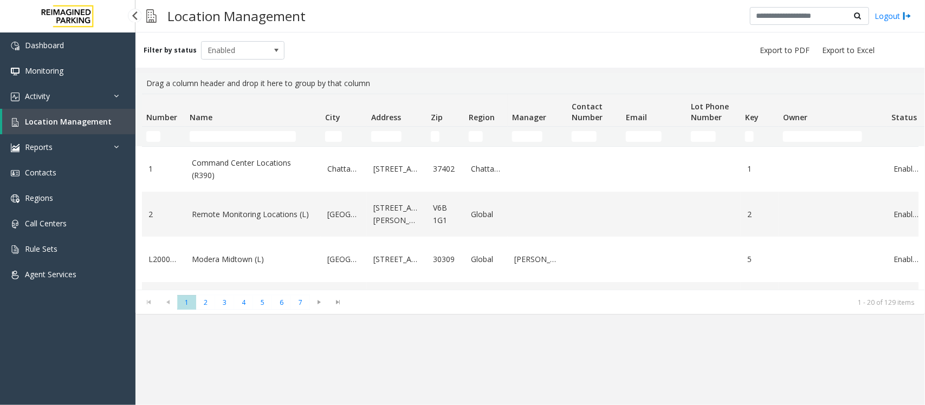
click at [49, 122] on span "Location Management" at bounding box center [68, 121] width 87 height 10
click at [220, 135] on input "Name Filter" at bounding box center [243, 136] width 106 height 11
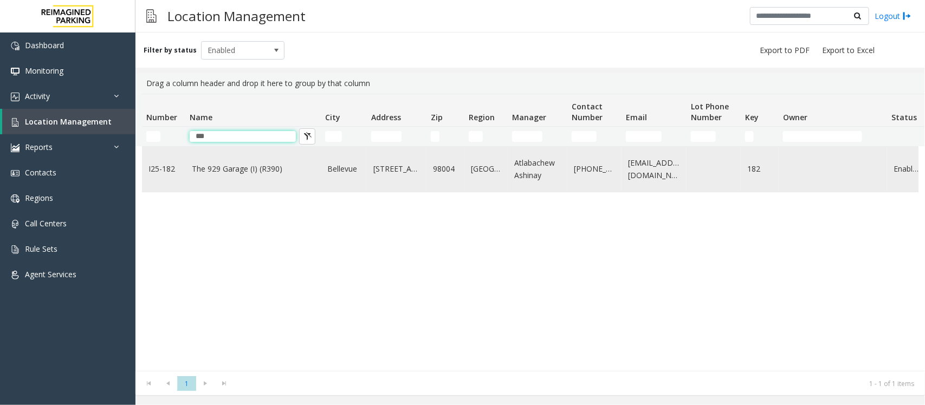
type input "***"
click at [288, 165] on link "The 929 Garage (I) (R390)" at bounding box center [253, 169] width 122 height 12
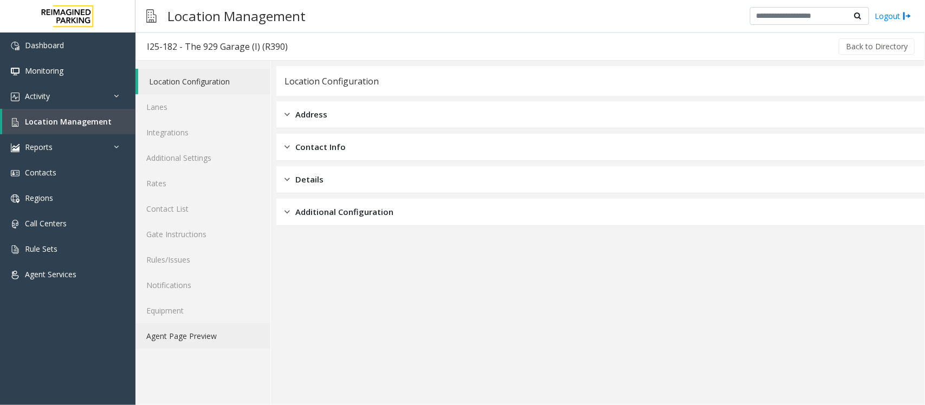
click at [169, 337] on link "Agent Page Preview" at bounding box center [202, 335] width 135 height 25
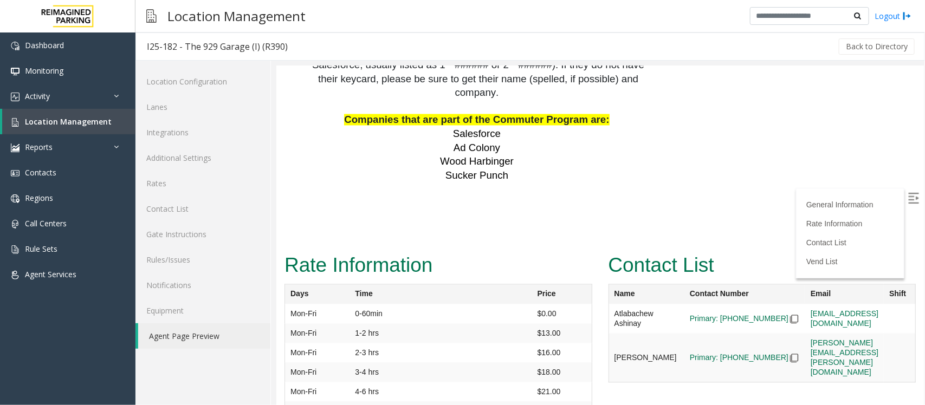
scroll to position [2837, 0]
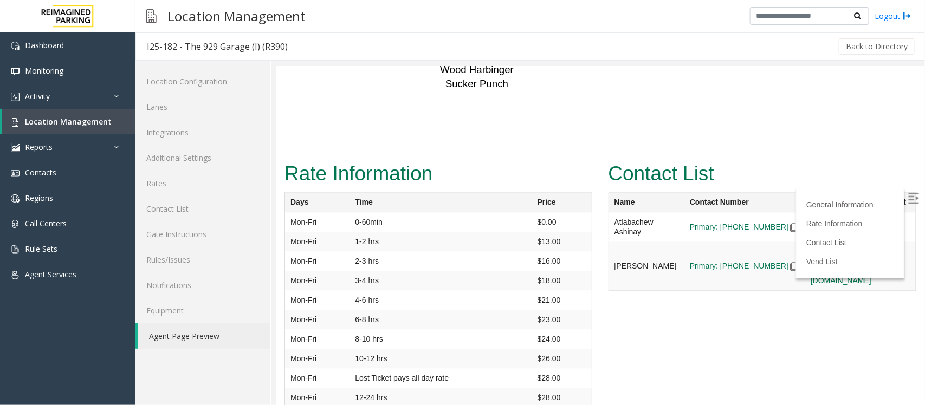
click at [907, 192] on img at bounding box center [912, 197] width 11 height 11
click at [907, 194] on img at bounding box center [912, 197] width 11 height 11
click at [101, 128] on link "Location Management" at bounding box center [68, 121] width 133 height 25
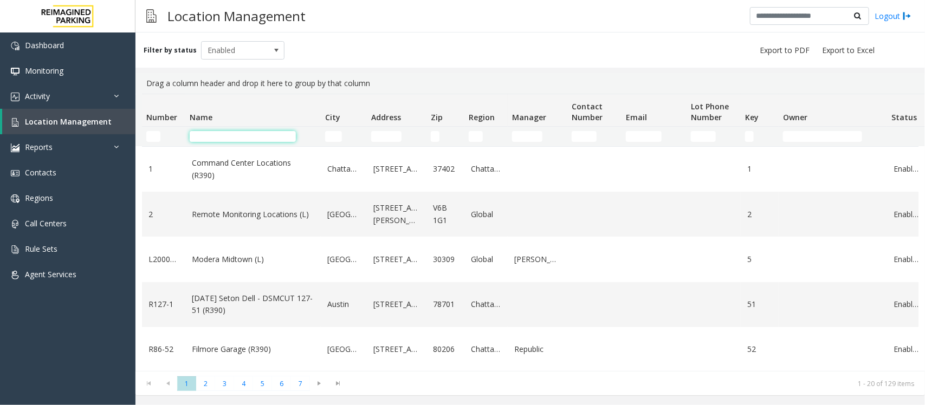
click at [222, 137] on input "Name Filter" at bounding box center [243, 136] width 106 height 11
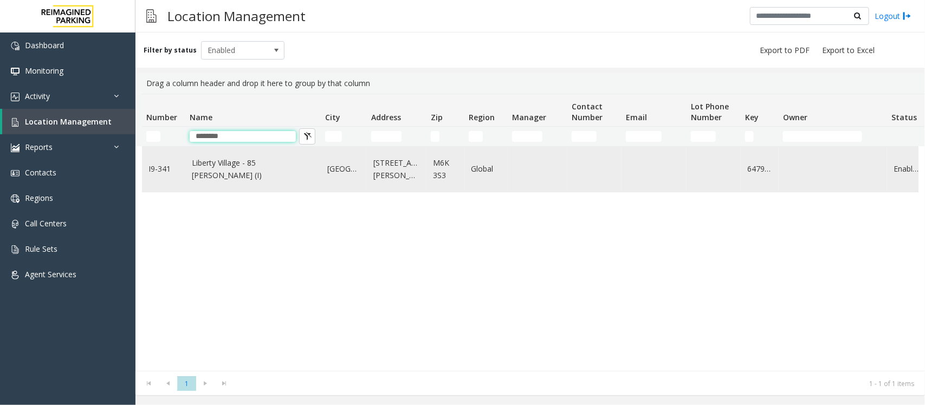
type input "*******"
click at [274, 180] on td "Liberty Village - 85 [PERSON_NAME] (I)" at bounding box center [252, 169] width 135 height 45
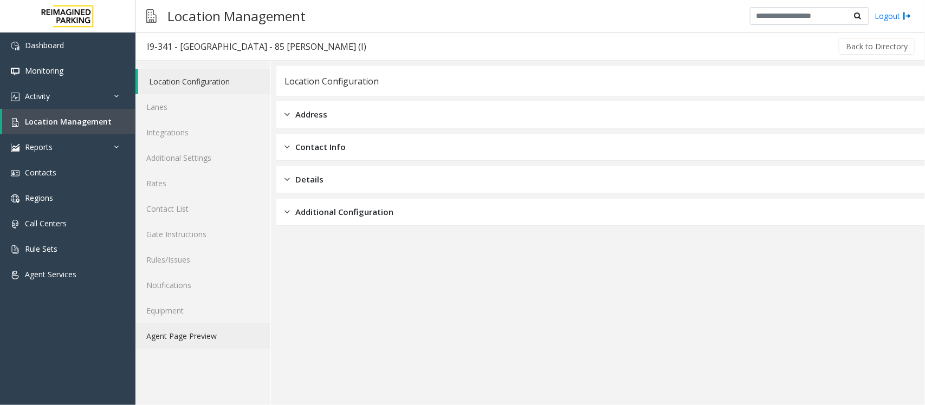
click at [180, 335] on link "Agent Page Preview" at bounding box center [202, 335] width 135 height 25
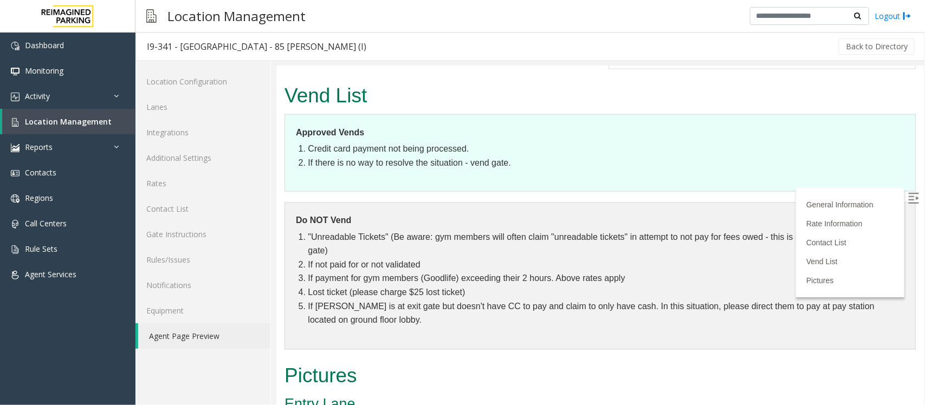
scroll to position [880, 0]
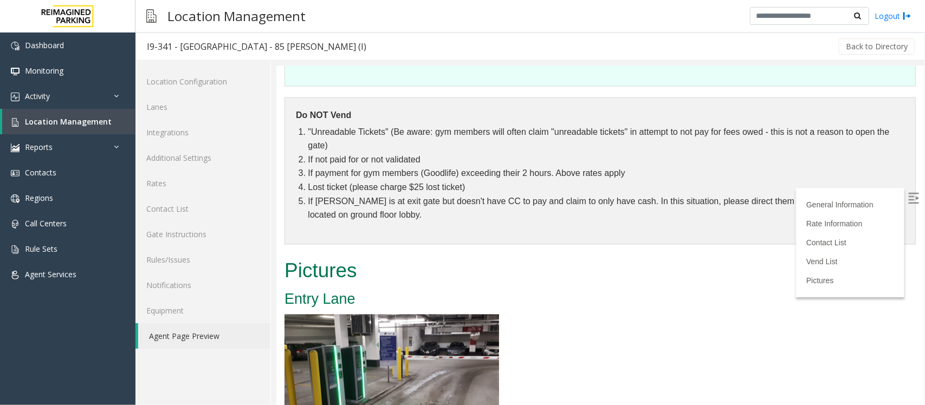
click at [907, 194] on img at bounding box center [912, 197] width 11 height 11
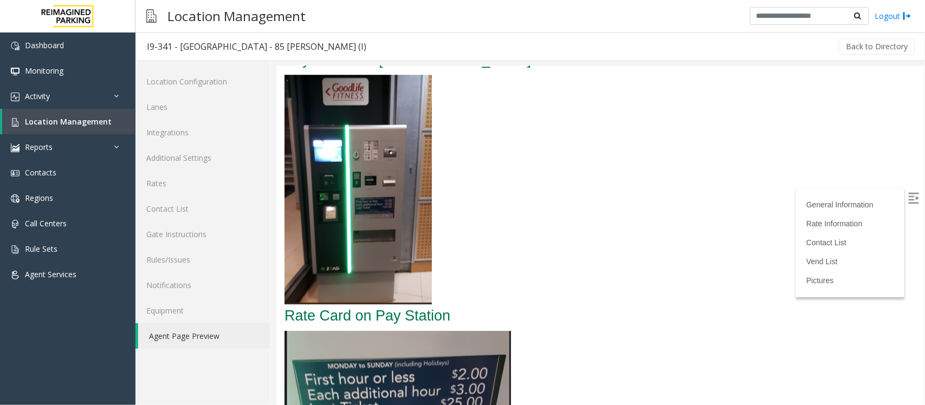
scroll to position [1394, 0]
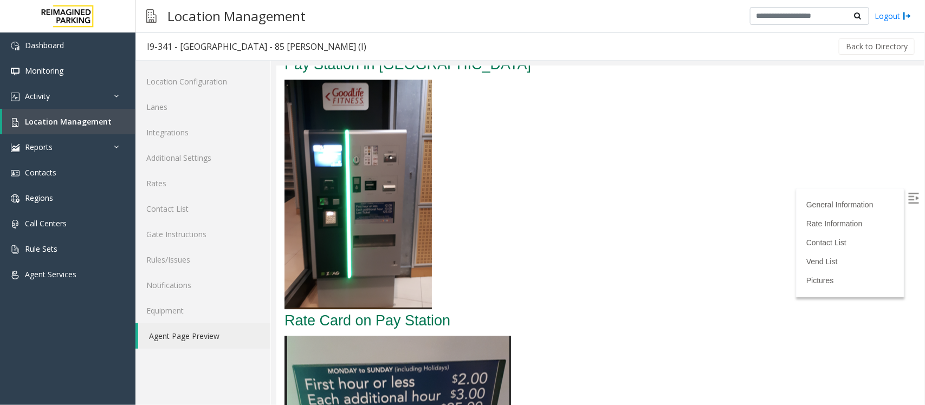
click at [378, 250] on img at bounding box center [357, 194] width 147 height 230
click at [337, 206] on img at bounding box center [357, 194] width 147 height 230
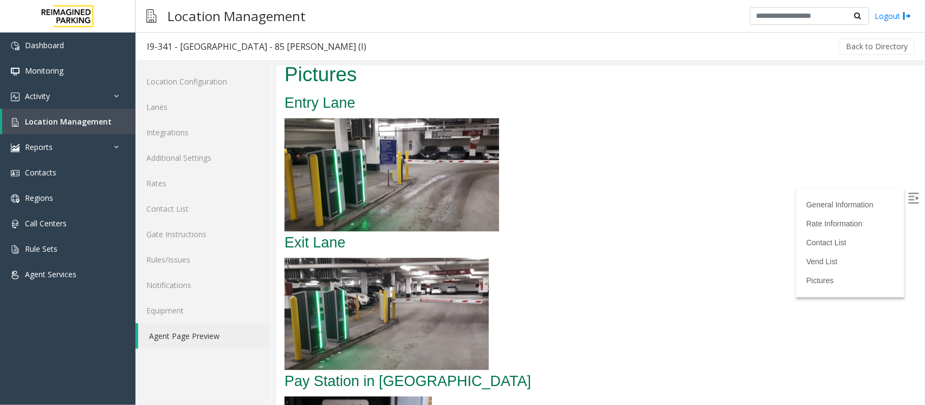
scroll to position [1055, 0]
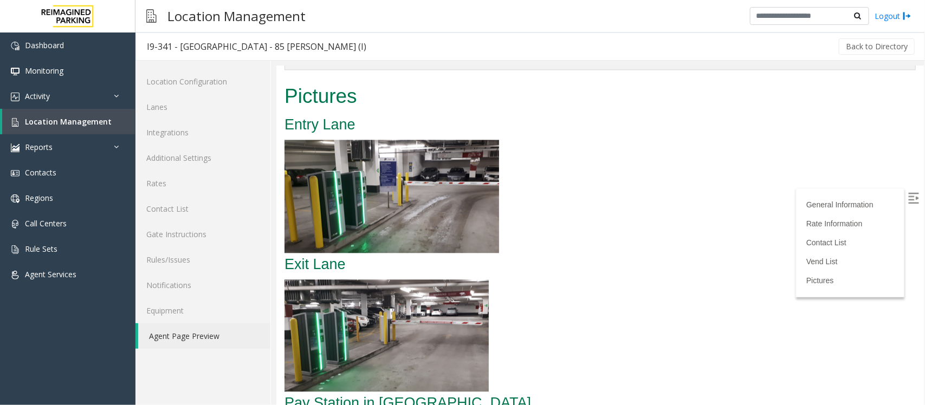
click at [384, 207] on img at bounding box center [391, 195] width 215 height 113
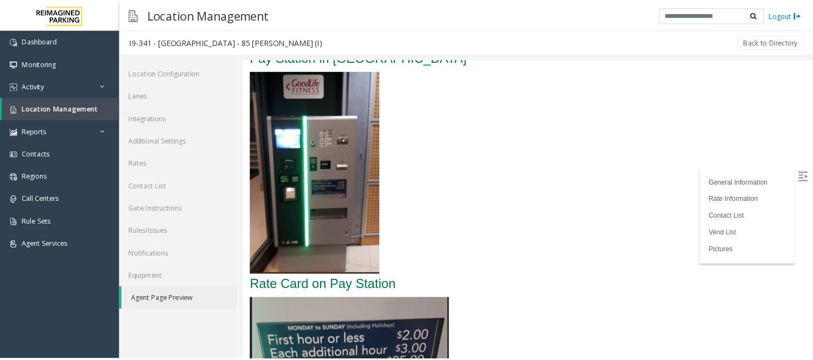
scroll to position [1326, 0]
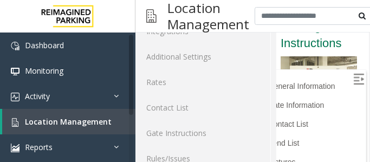
scroll to position [3447, 4]
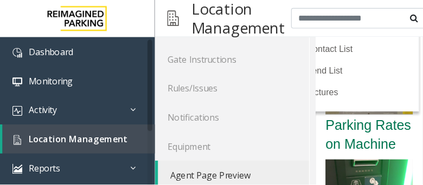
scroll to position [3339, 0]
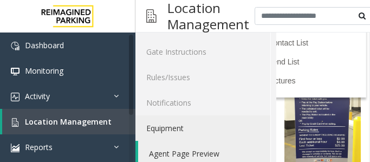
click at [250, 115] on link "Equipment" at bounding box center [202, 127] width 135 height 25
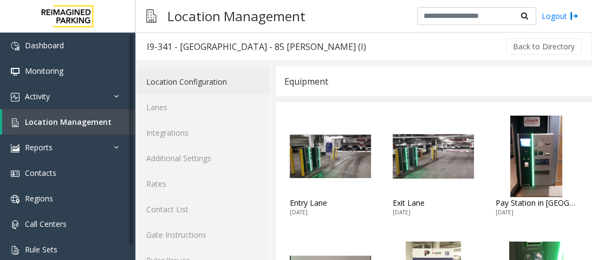
click at [190, 85] on link "Location Configuration" at bounding box center [202, 81] width 135 height 25
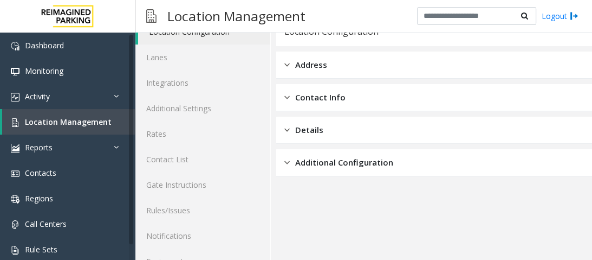
scroll to position [97, 0]
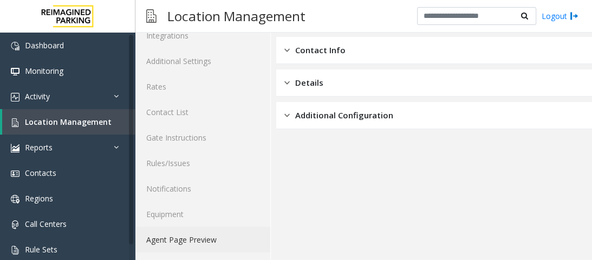
click at [182, 237] on link "Agent Page Preview" at bounding box center [202, 238] width 135 height 25
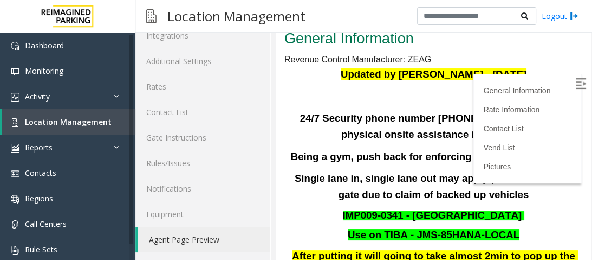
click at [335, 103] on p at bounding box center [433, 96] width 299 height 16
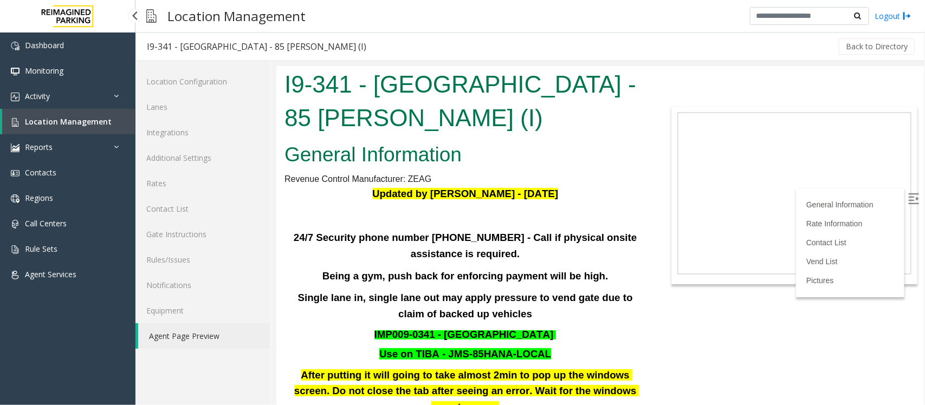
click at [93, 126] on link "Location Management" at bounding box center [68, 121] width 133 height 25
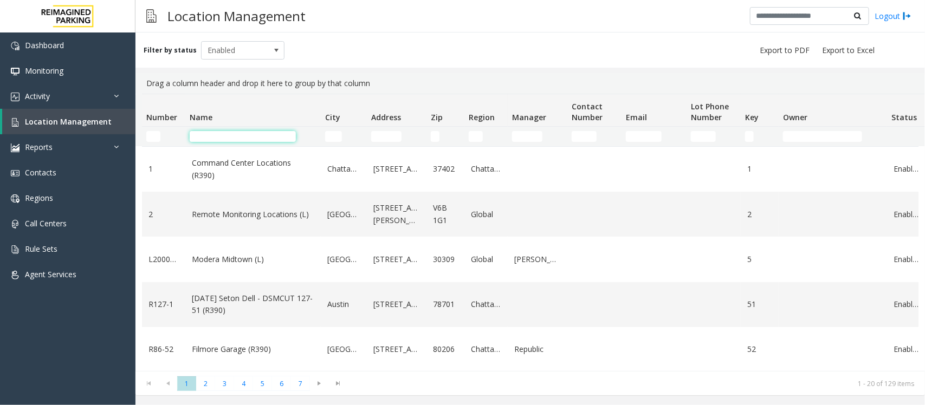
click at [250, 134] on input "Name Filter" at bounding box center [243, 136] width 106 height 11
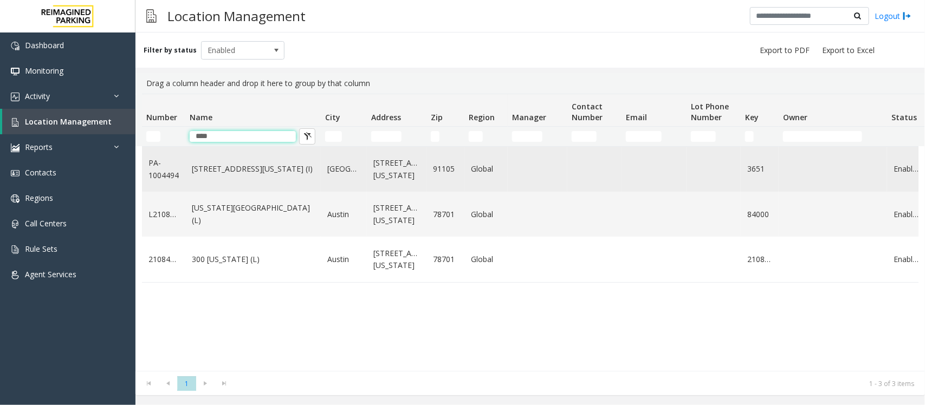
type input "****"
click at [291, 174] on link "[STREET_ADDRESS][US_STATE] (I)" at bounding box center [253, 169] width 122 height 12
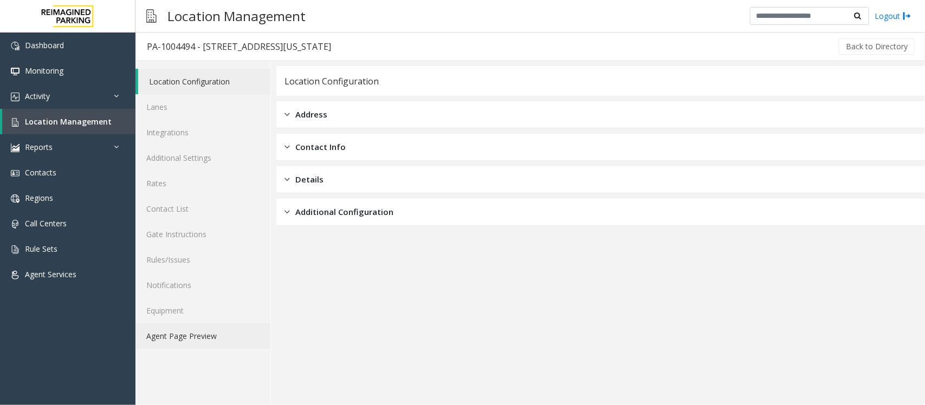
click at [160, 342] on link "Agent Page Preview" at bounding box center [202, 335] width 135 height 25
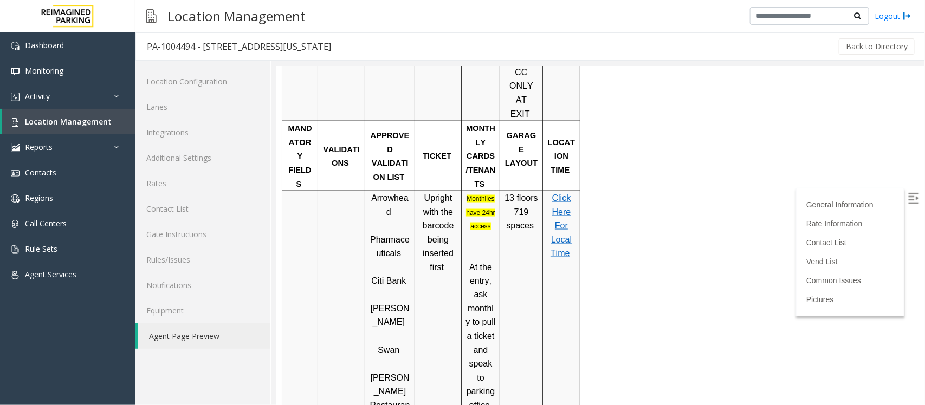
scroll to position [745, 0]
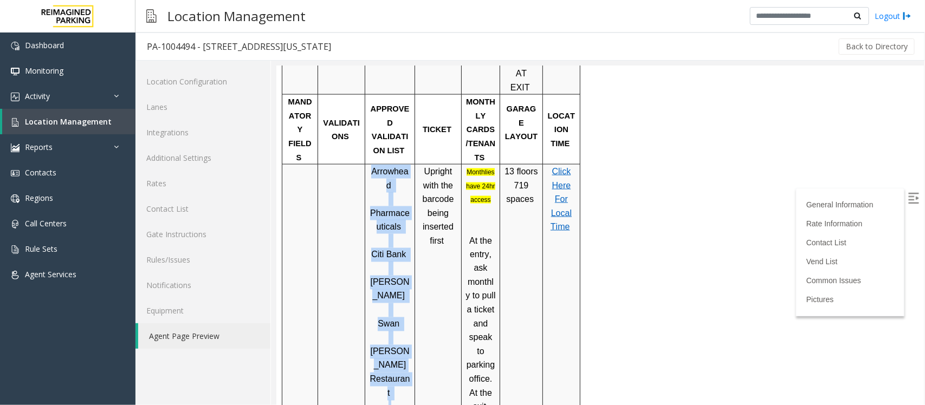
drag, startPoint x: 371, startPoint y: 255, endPoint x: 412, endPoint y: 254, distance: 40.7
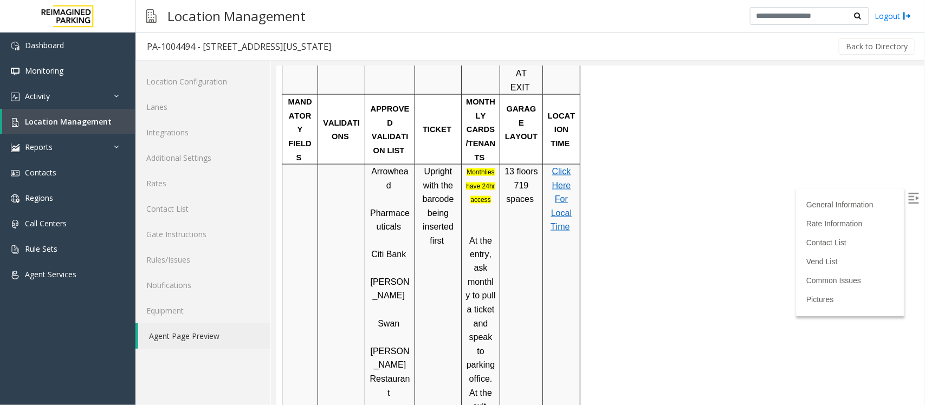
drag, startPoint x: 373, startPoint y: 262, endPoint x: 401, endPoint y: 295, distance: 43.1
click at [561, 166] on link "Click Here For Local Time" at bounding box center [560, 198] width 21 height 64
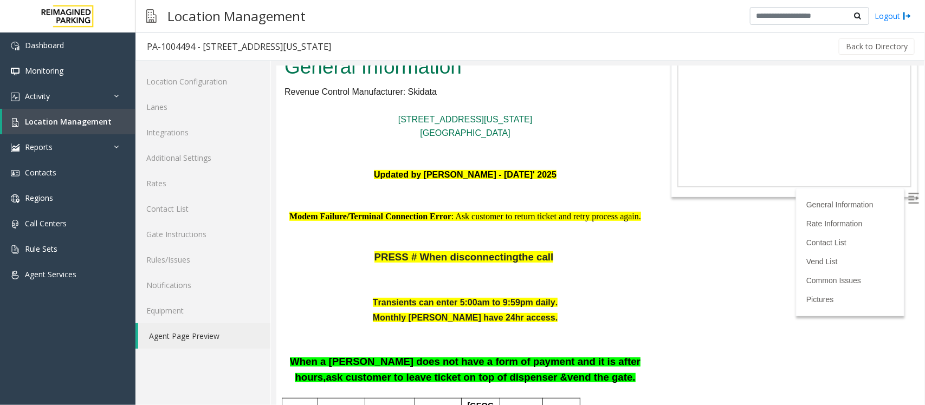
scroll to position [0, 0]
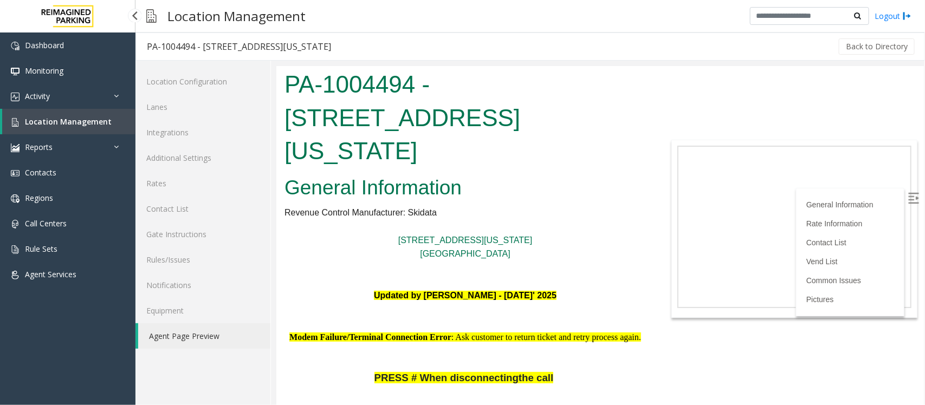
click at [96, 122] on span "Location Management" at bounding box center [68, 121] width 87 height 10
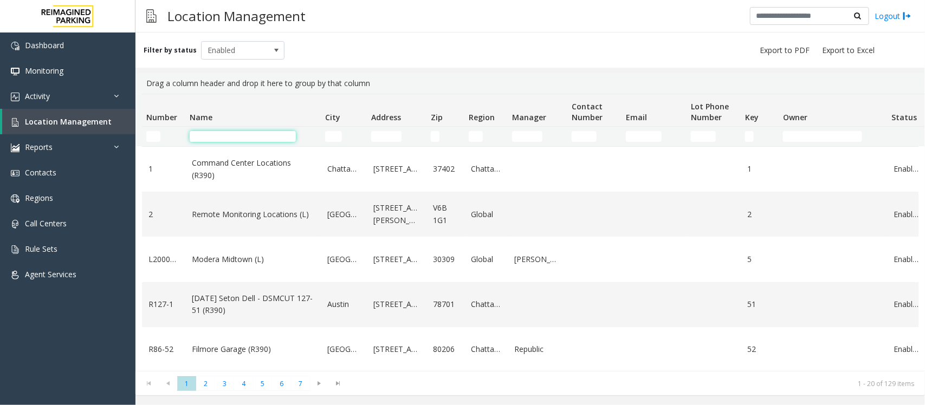
click at [261, 134] on input "Name Filter" at bounding box center [243, 136] width 106 height 11
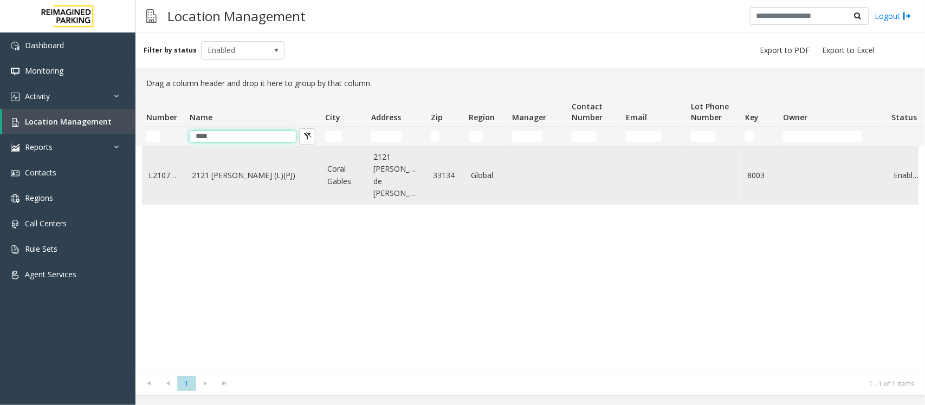
type input "****"
click at [314, 156] on td "2121 [PERSON_NAME] (L)(PJ)" at bounding box center [252, 175] width 135 height 57
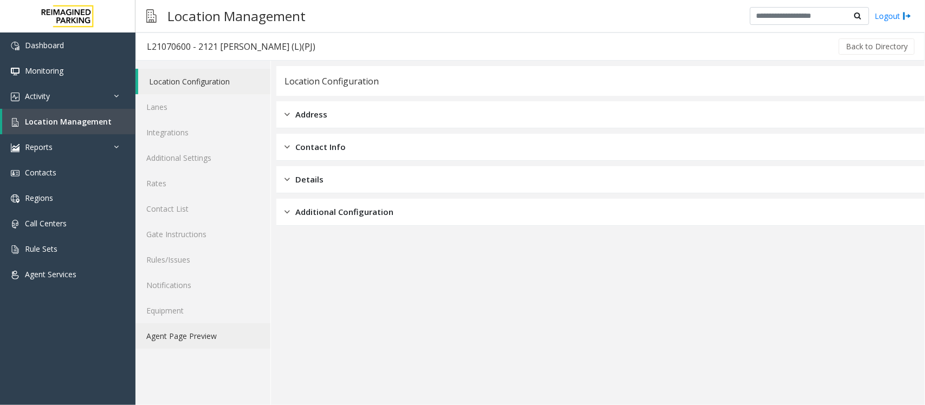
click at [196, 334] on link "Agent Page Preview" at bounding box center [202, 335] width 135 height 25
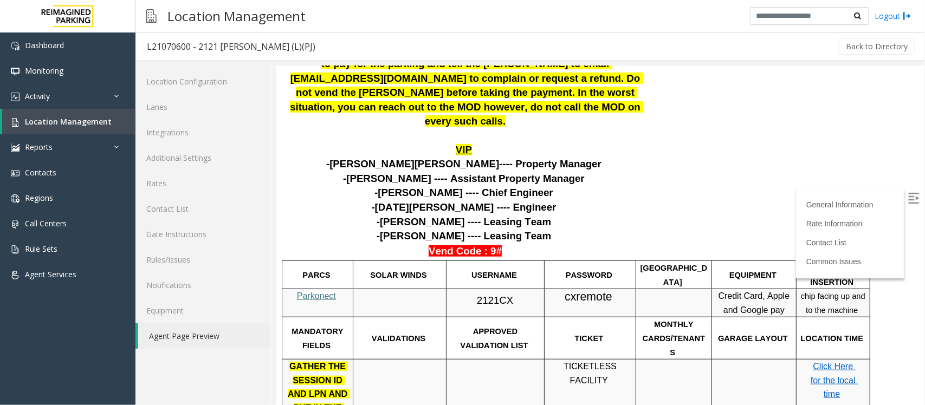
scroll to position [339, 0]
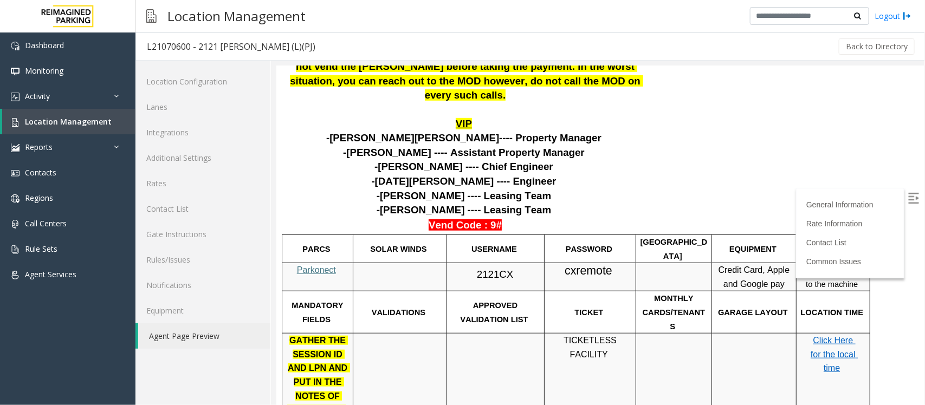
click at [907, 192] on img at bounding box center [912, 197] width 11 height 11
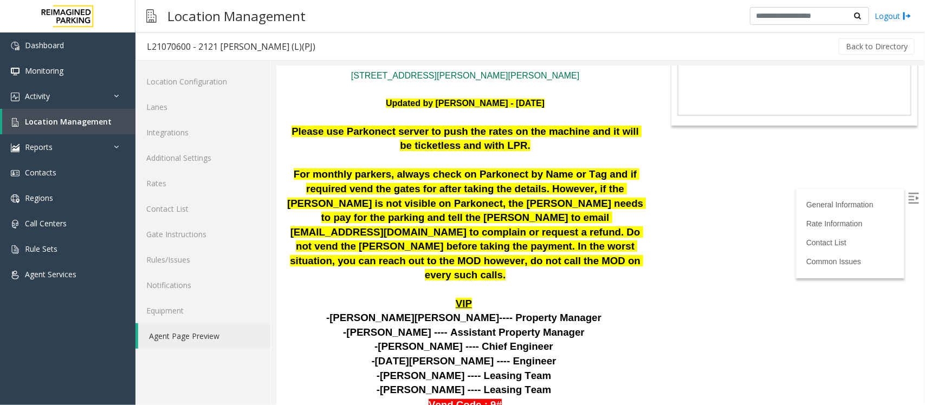
scroll to position [135, 0]
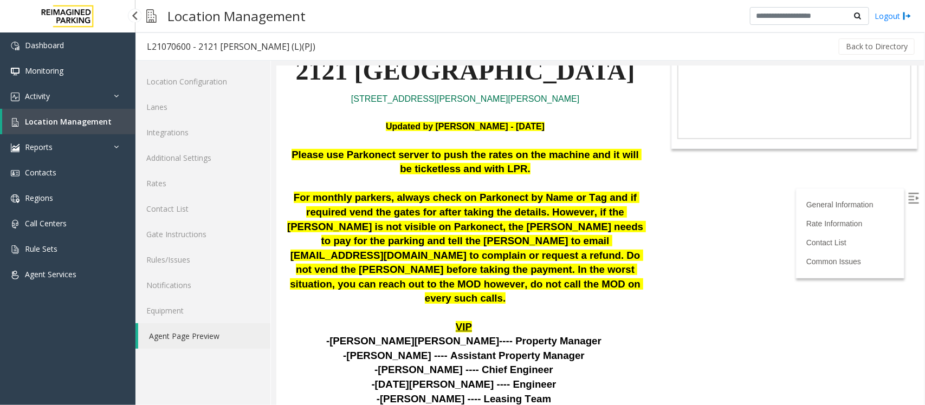
click at [73, 129] on link "Location Management" at bounding box center [68, 121] width 133 height 25
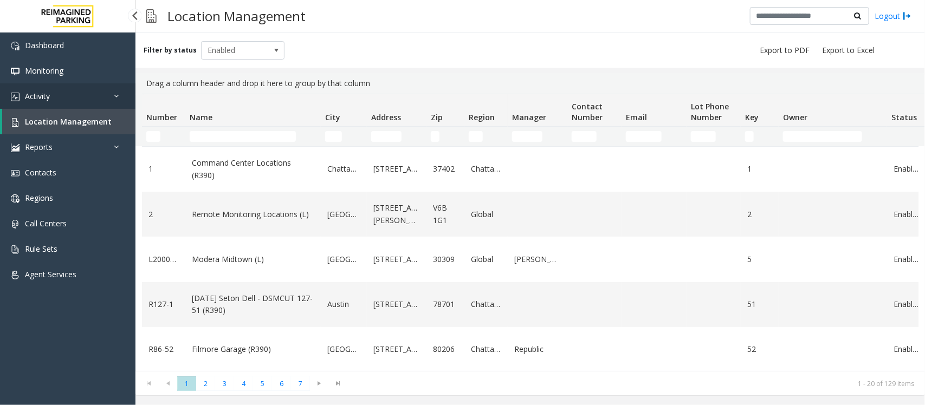
click at [85, 93] on link "Activity" at bounding box center [67, 95] width 135 height 25
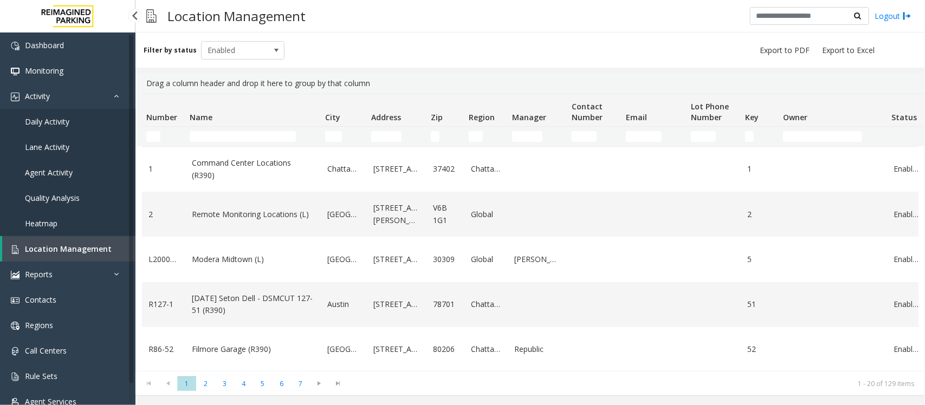
click at [72, 120] on link "Daily Activity" at bounding box center [67, 121] width 135 height 25
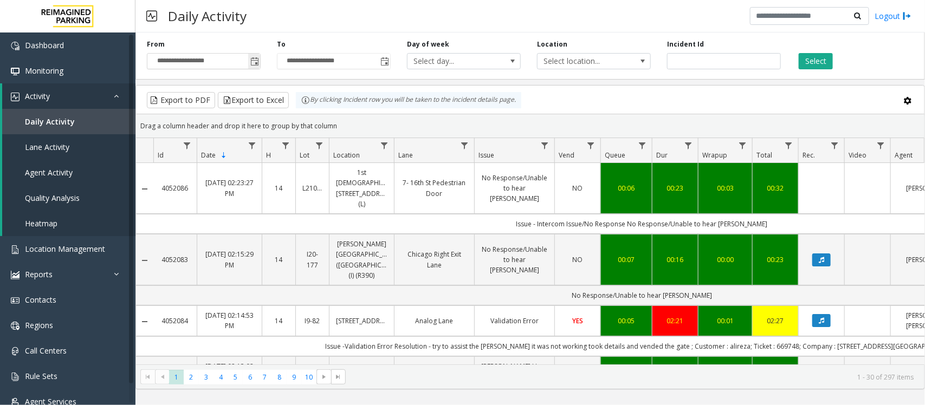
click at [256, 66] on span "Toggle popup" at bounding box center [254, 61] width 9 height 9
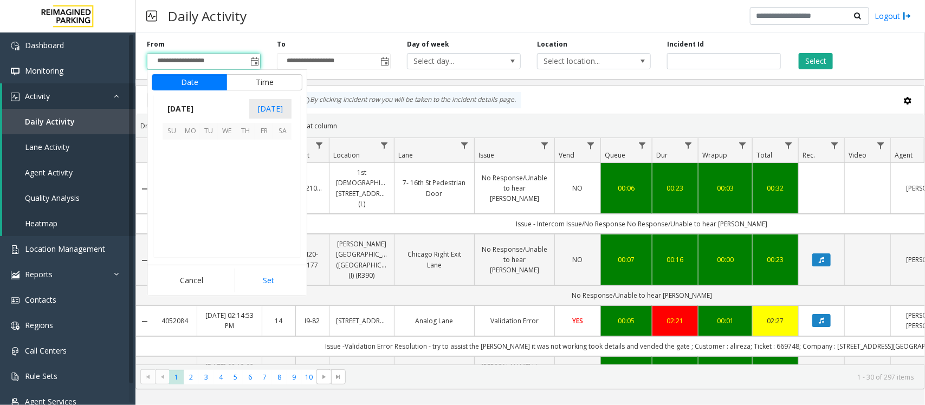
scroll to position [194224, 0]
click at [285, 167] on span "9" at bounding box center [282, 168] width 18 height 18
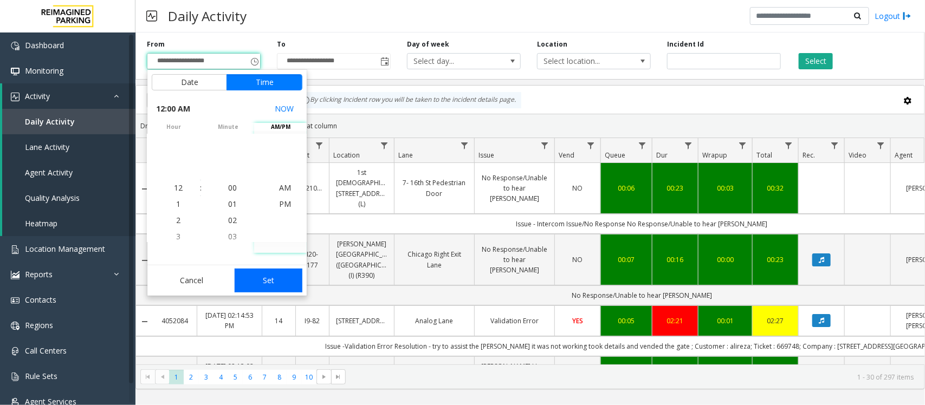
click at [267, 275] on button "Set" at bounding box center [269, 281] width 68 height 24
type input "**********"
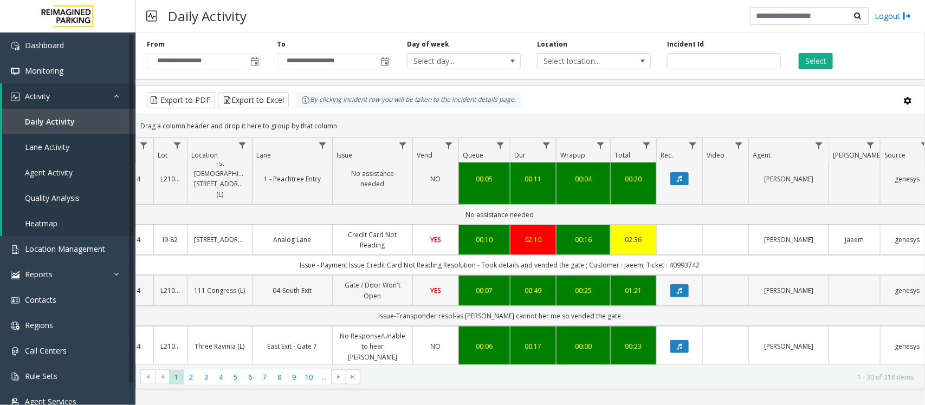
scroll to position [0, 142]
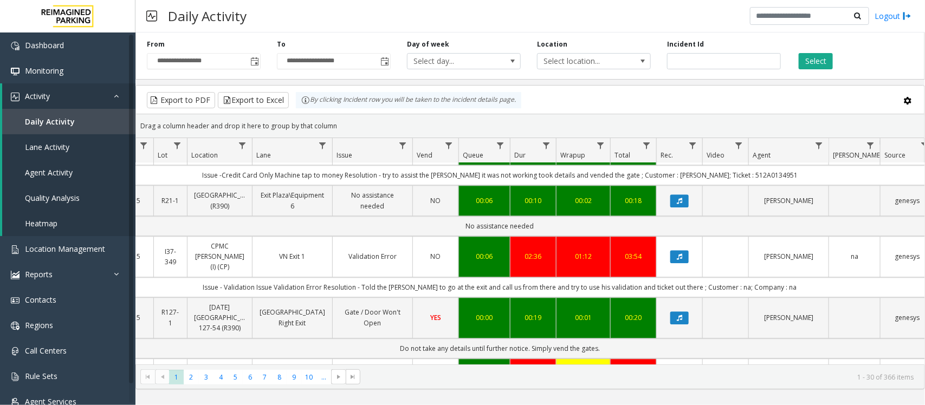
scroll to position [1287, 142]
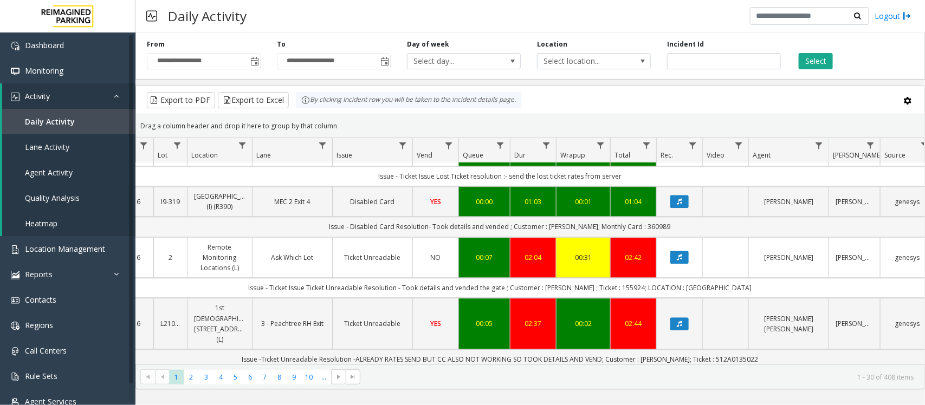
scroll to position [1016, 142]
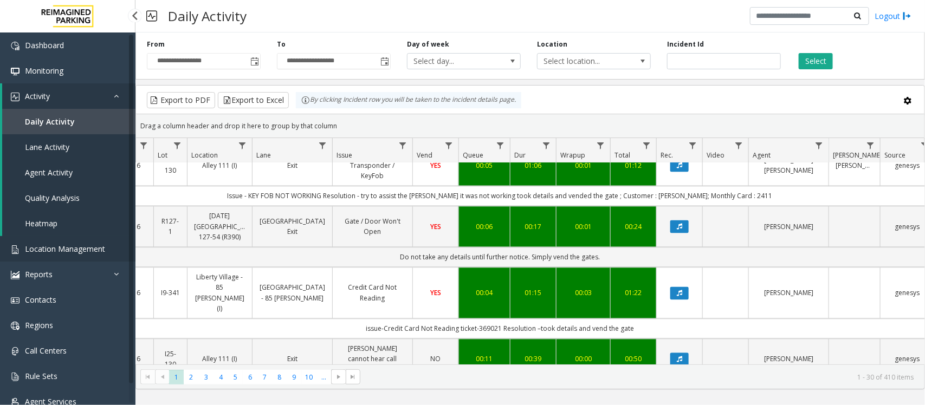
click at [84, 253] on link "Location Management" at bounding box center [67, 248] width 135 height 25
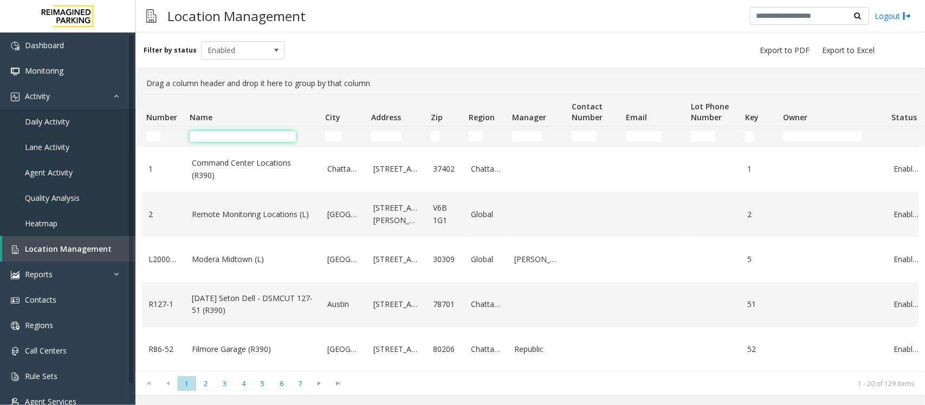
click at [257, 133] on input "Name Filter" at bounding box center [243, 136] width 106 height 11
type input "****"
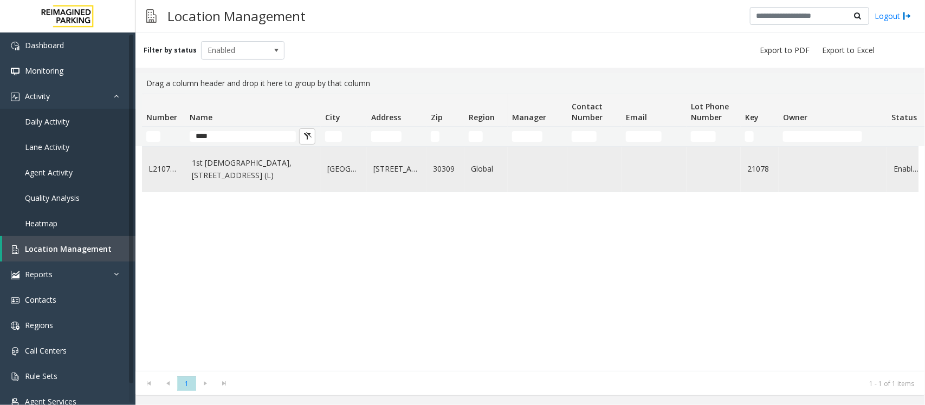
click at [254, 181] on link "1st [DEMOGRAPHIC_DATA], [STREET_ADDRESS] (L)" at bounding box center [253, 169] width 122 height 24
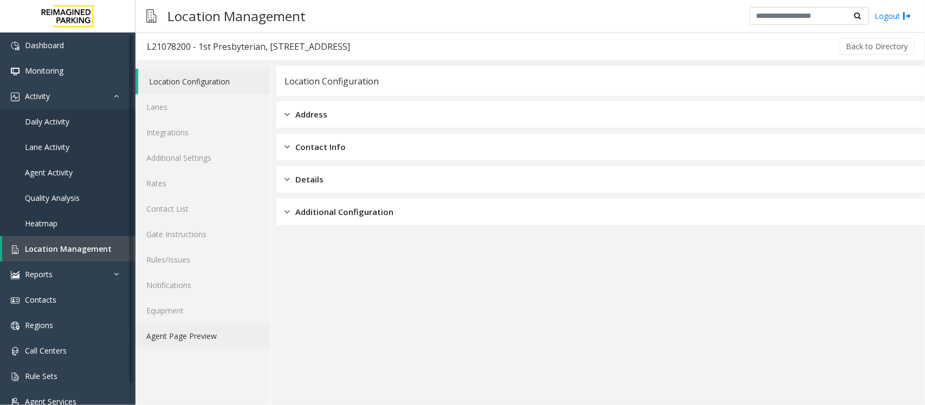
click at [202, 329] on link "Agent Page Preview" at bounding box center [202, 335] width 135 height 25
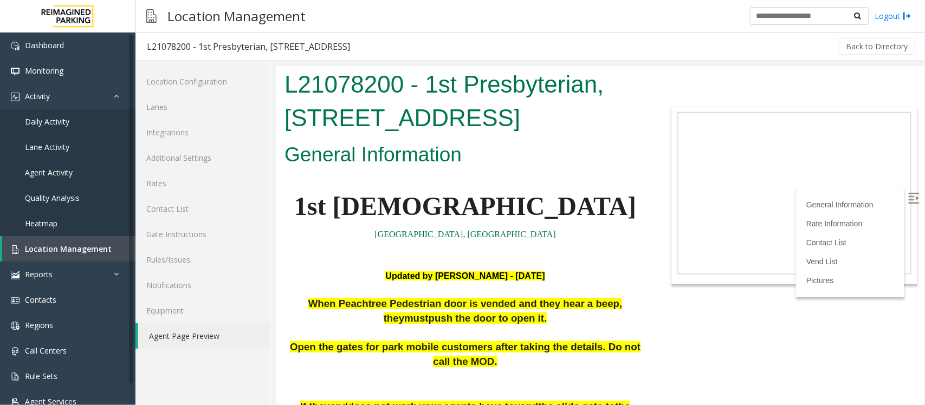
click at [907, 197] on img at bounding box center [912, 197] width 11 height 11
click at [170, 187] on link "Rates" at bounding box center [202, 183] width 135 height 25
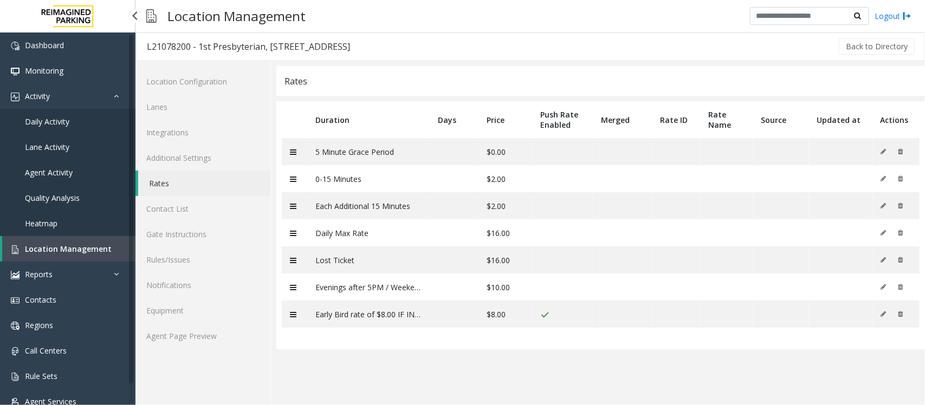
click at [55, 257] on link "Location Management" at bounding box center [68, 248] width 133 height 25
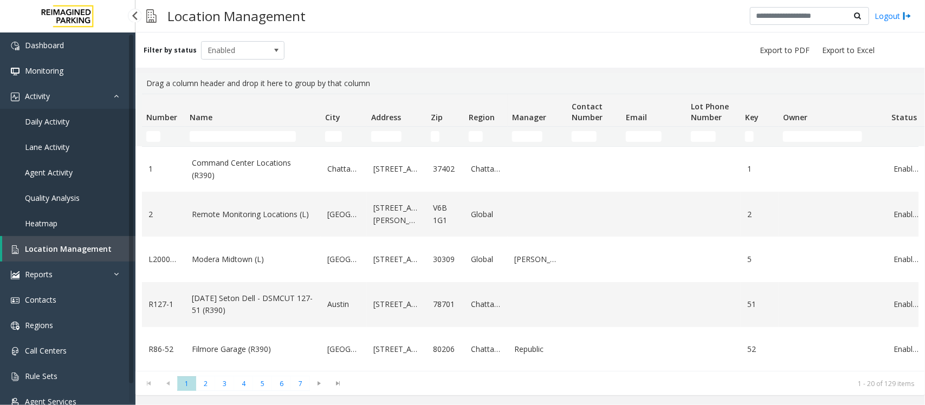
click at [53, 248] on span "Location Management" at bounding box center [68, 249] width 87 height 10
click at [232, 133] on input "Name Filter" at bounding box center [243, 136] width 106 height 11
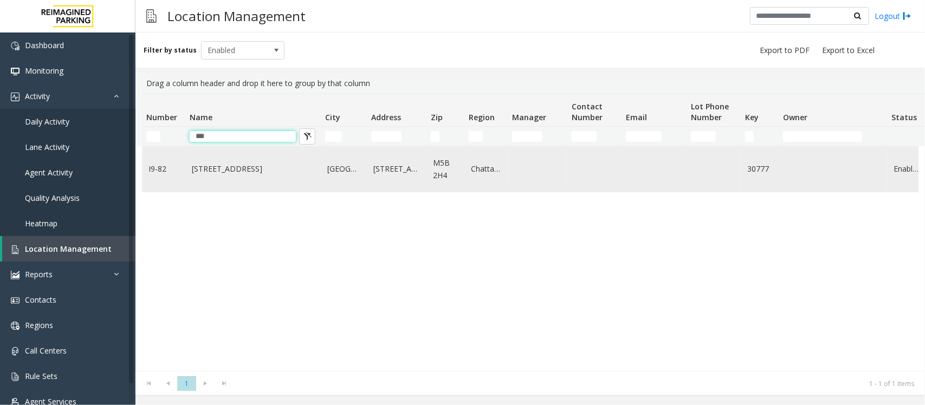
type input "***"
click at [245, 168] on link "[STREET_ADDRESS]" at bounding box center [253, 169] width 122 height 12
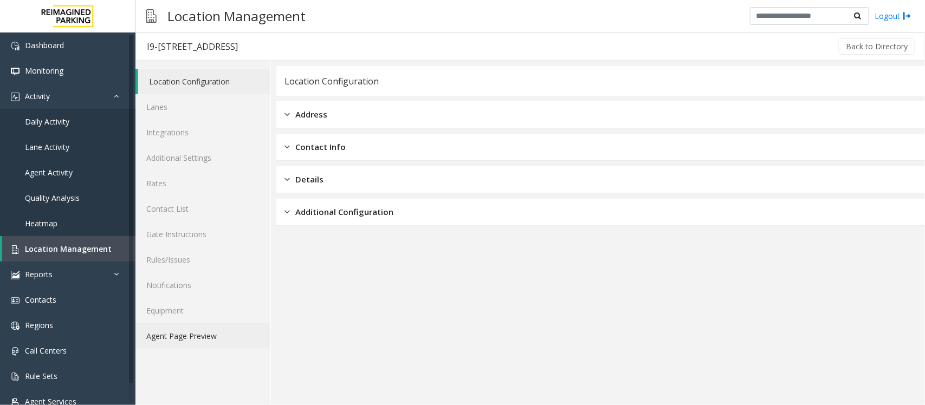
click at [215, 337] on link "Agent Page Preview" at bounding box center [202, 335] width 135 height 25
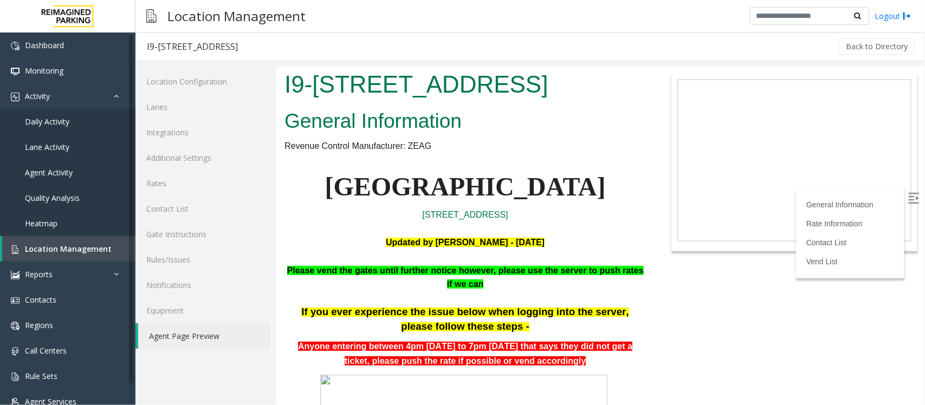
click at [907, 197] on img at bounding box center [912, 197] width 11 height 11
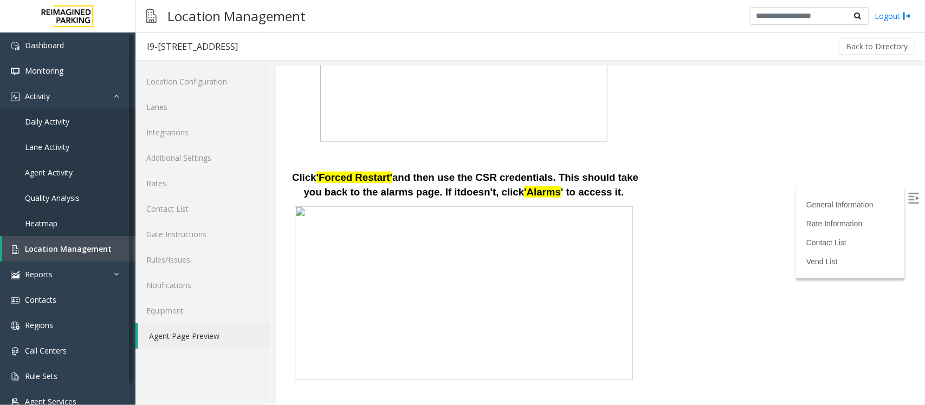
scroll to position [242, 0]
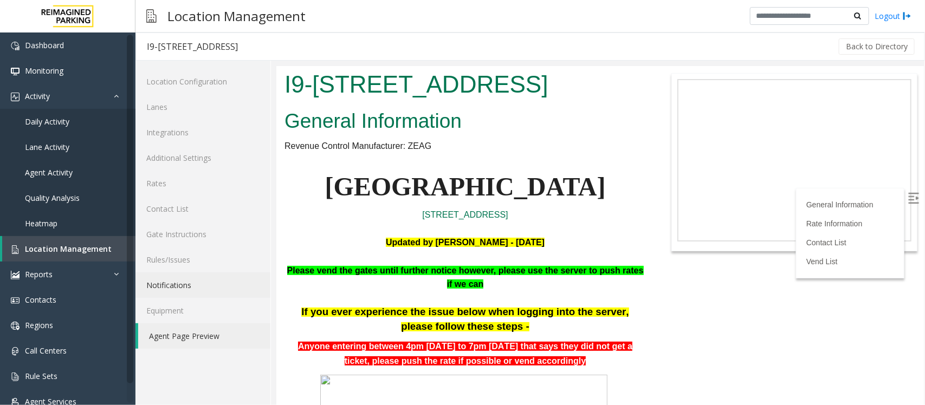
scroll to position [242, 0]
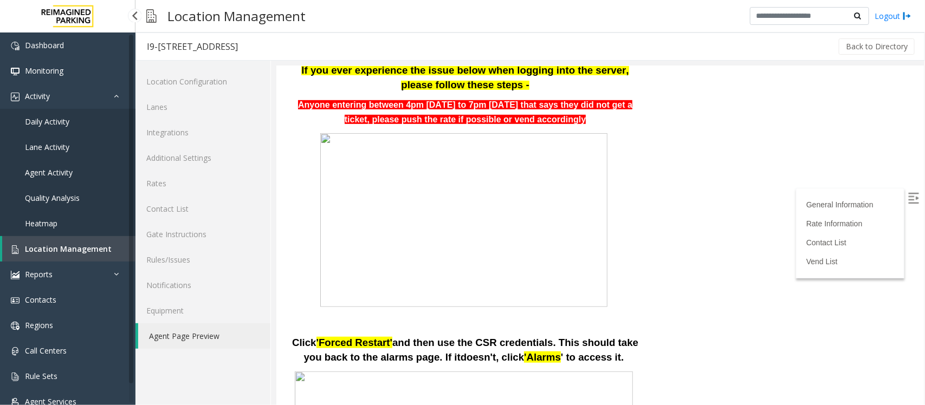
click at [98, 256] on link "Location Management" at bounding box center [68, 248] width 133 height 25
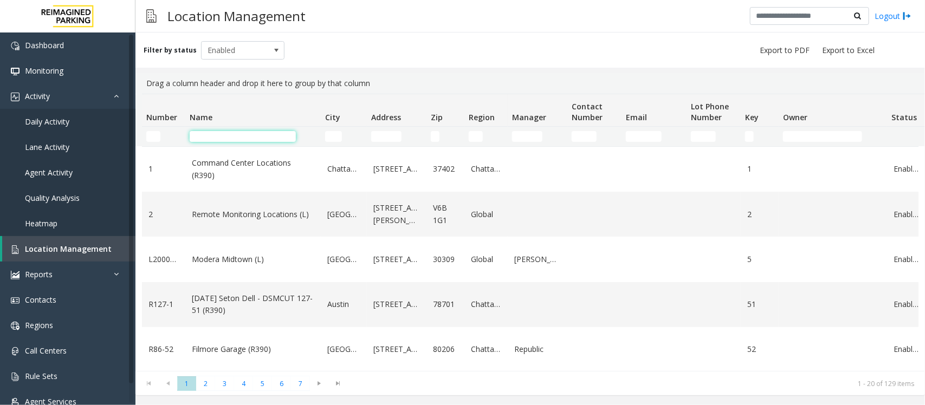
click at [222, 131] on input "Name Filter" at bounding box center [243, 136] width 106 height 11
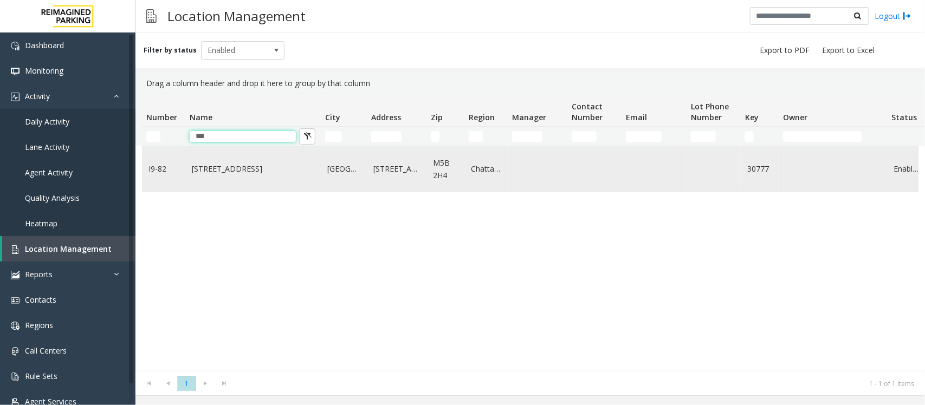
type input "***"
click at [239, 172] on link "[STREET_ADDRESS]" at bounding box center [253, 169] width 122 height 12
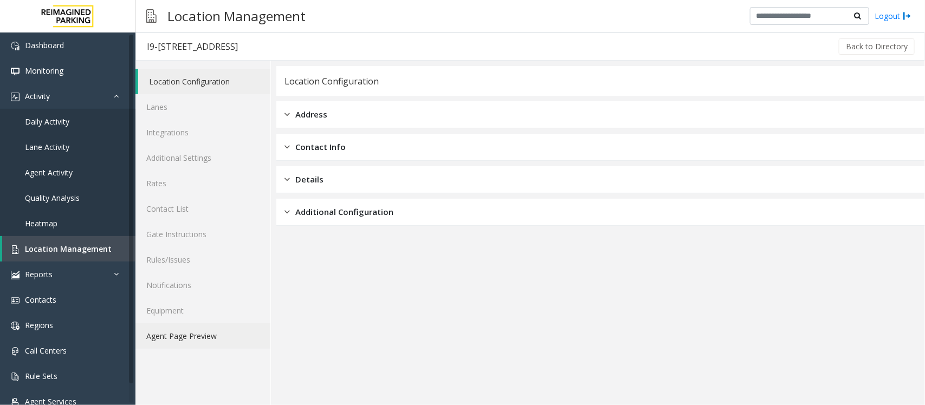
click at [199, 336] on link "Agent Page Preview" at bounding box center [202, 335] width 135 height 25
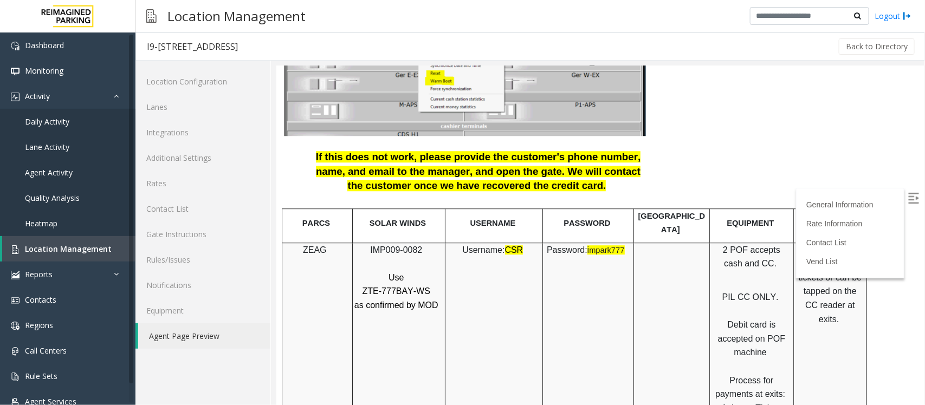
scroll to position [1287, 0]
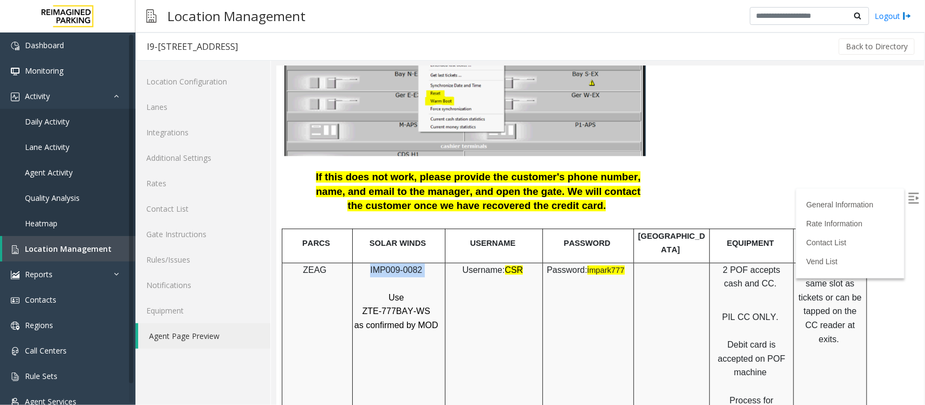
drag, startPoint x: 421, startPoint y: 242, endPoint x: 346, endPoint y: 245, distance: 74.8
copy tr "IMP009-0082"
click at [85, 247] on span "Location Management" at bounding box center [68, 249] width 87 height 10
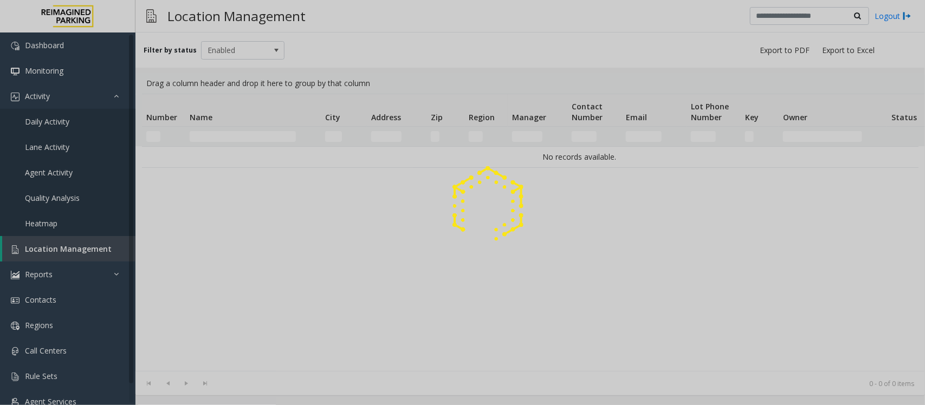
click at [250, 137] on div at bounding box center [462, 202] width 925 height 405
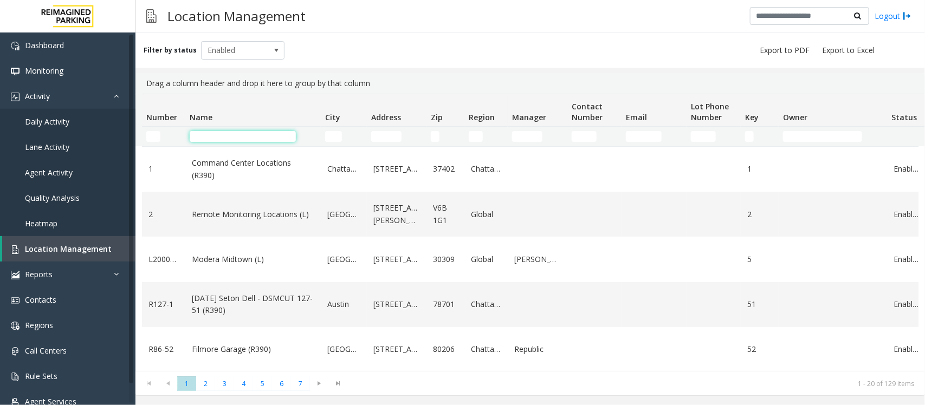
click at [249, 136] on input "Name Filter" at bounding box center [243, 136] width 106 height 11
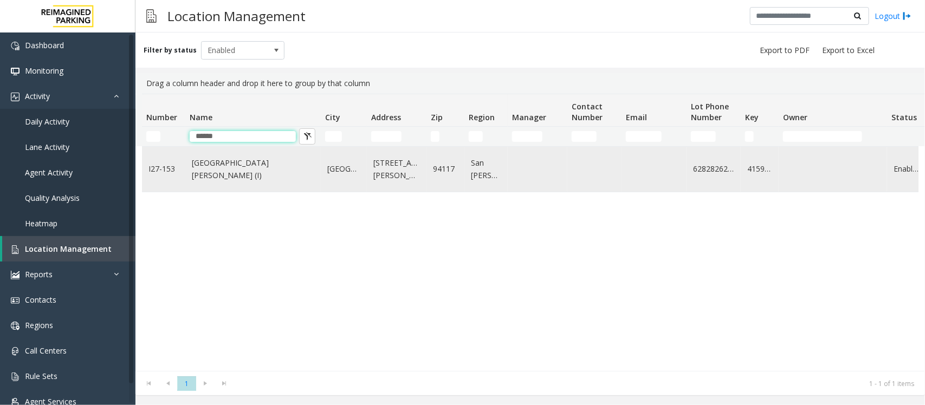
type input "******"
click at [199, 163] on td "St. Mary Medical Center (I)" at bounding box center [252, 169] width 135 height 45
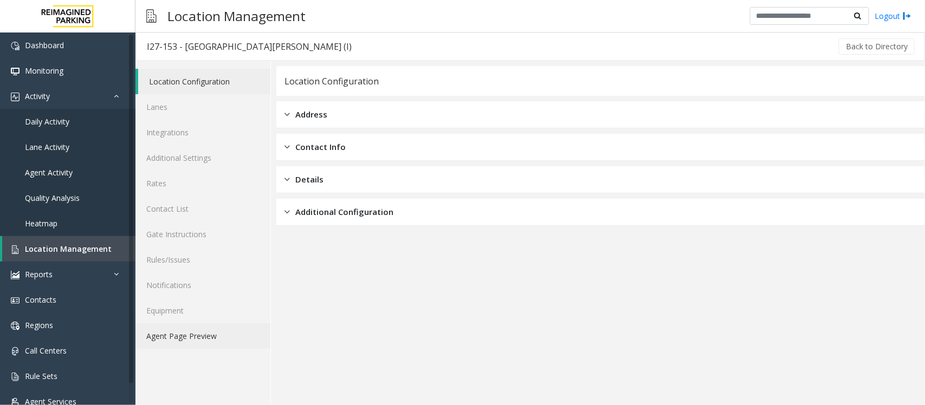
click at [214, 328] on link "Agent Page Preview" at bounding box center [202, 335] width 135 height 25
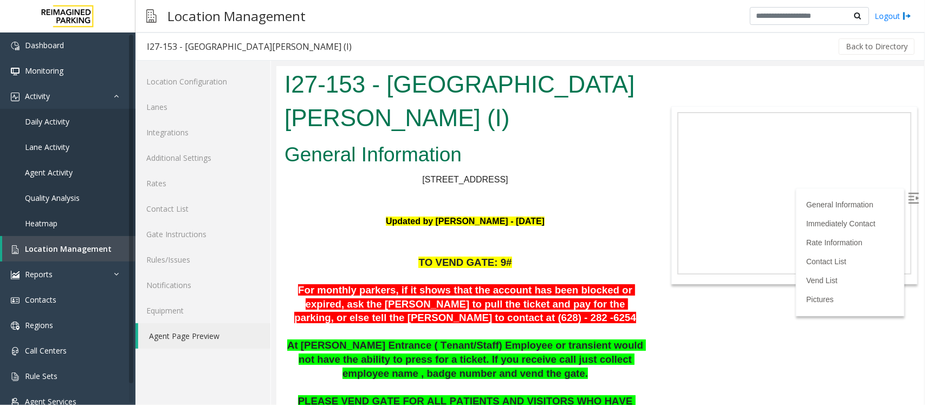
scroll to position [203, 0]
